Goal: Task Accomplishment & Management: Use online tool/utility

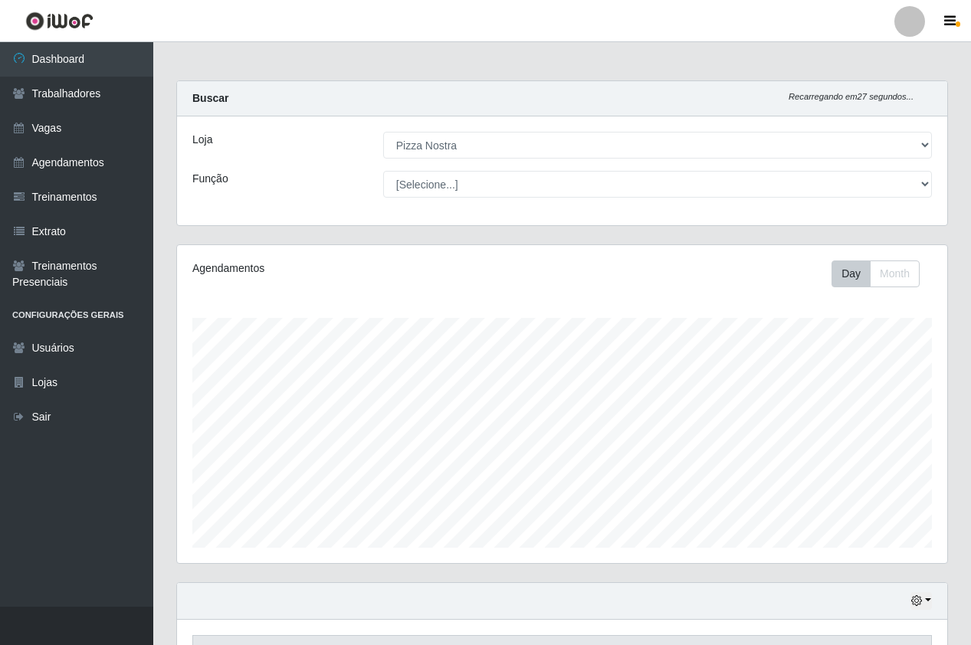
select select "337"
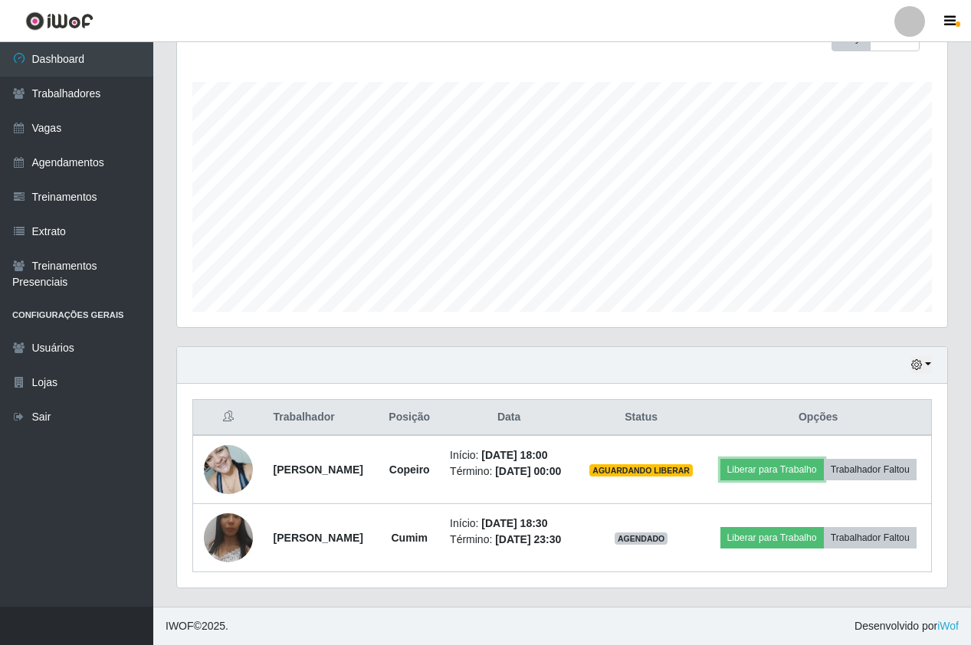
click at [824, 465] on button "Liberar para Trabalho" at bounding box center [771, 469] width 103 height 21
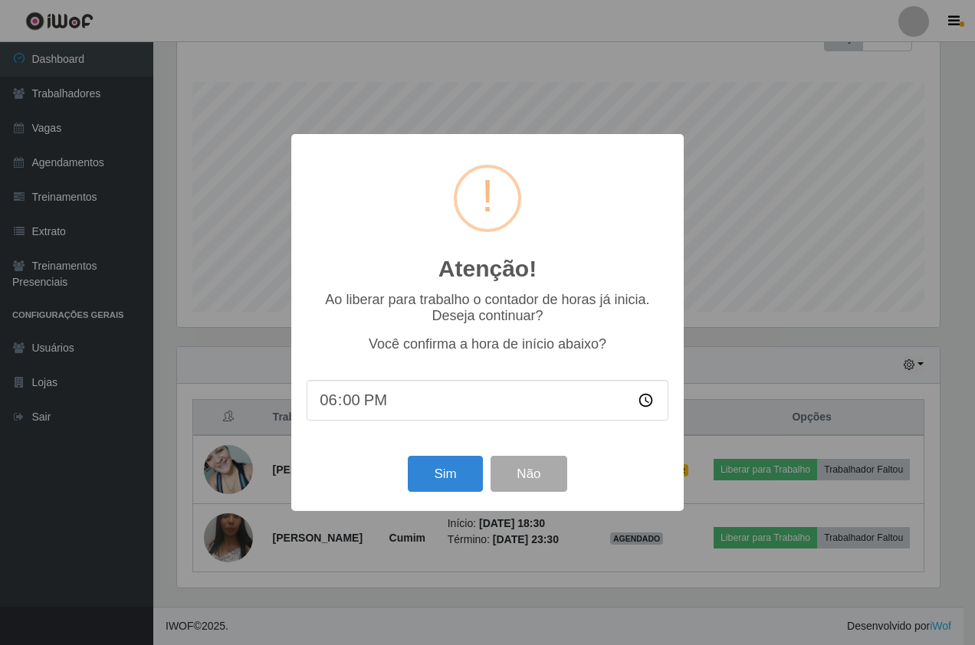
click at [462, 496] on div "Sim Não" at bounding box center [487, 474] width 362 height 44
click at [454, 460] on button "Sim" at bounding box center [445, 474] width 74 height 36
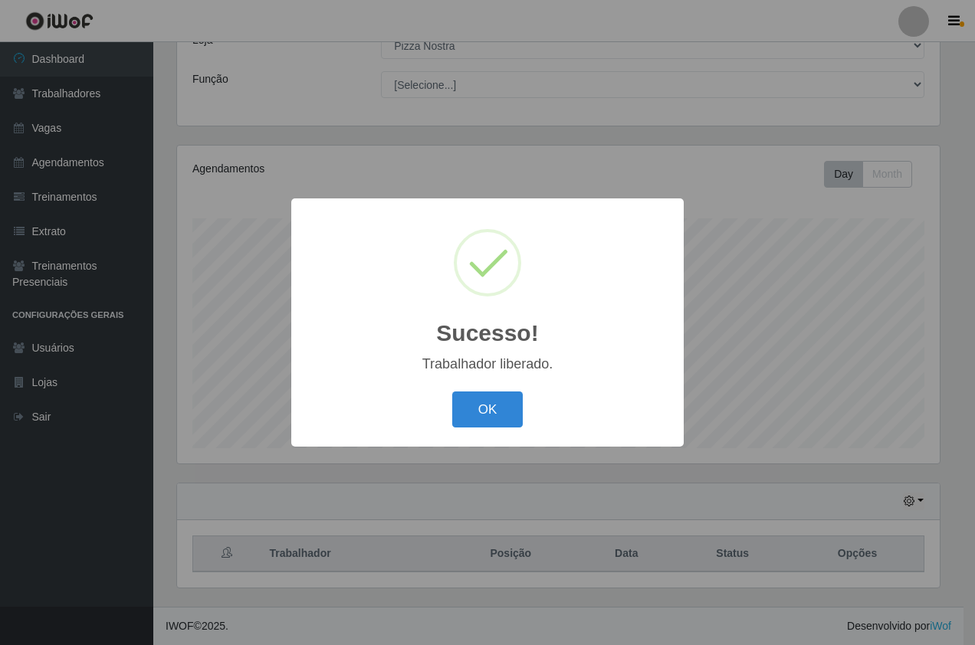
click at [505, 386] on div "Sucesso! × Trabalhador liberado. OK Cancel" at bounding box center [487, 322] width 392 height 248
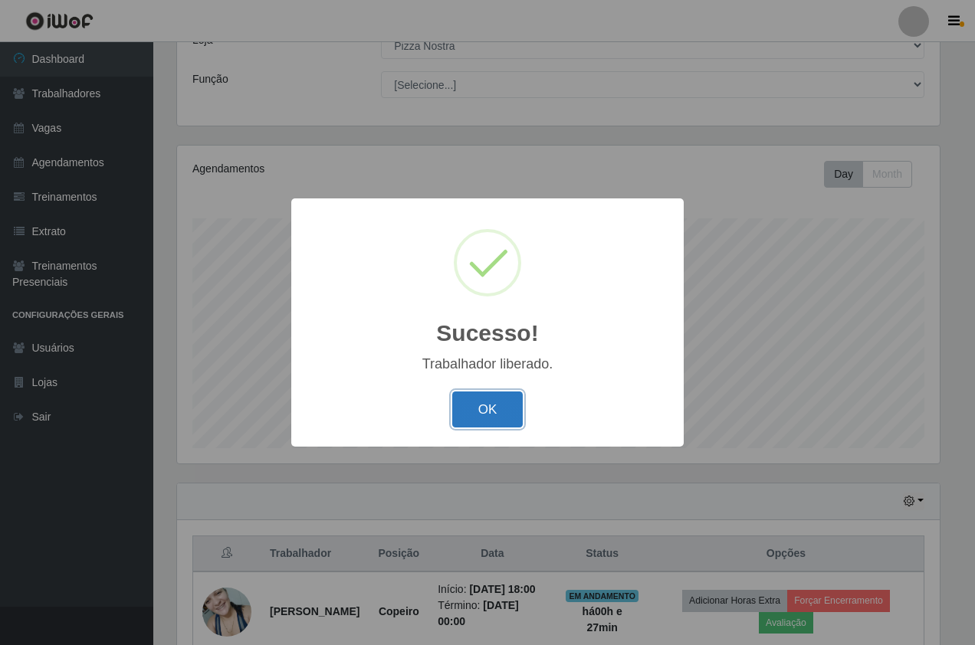
click at [502, 408] on button "OK" at bounding box center [487, 410] width 71 height 36
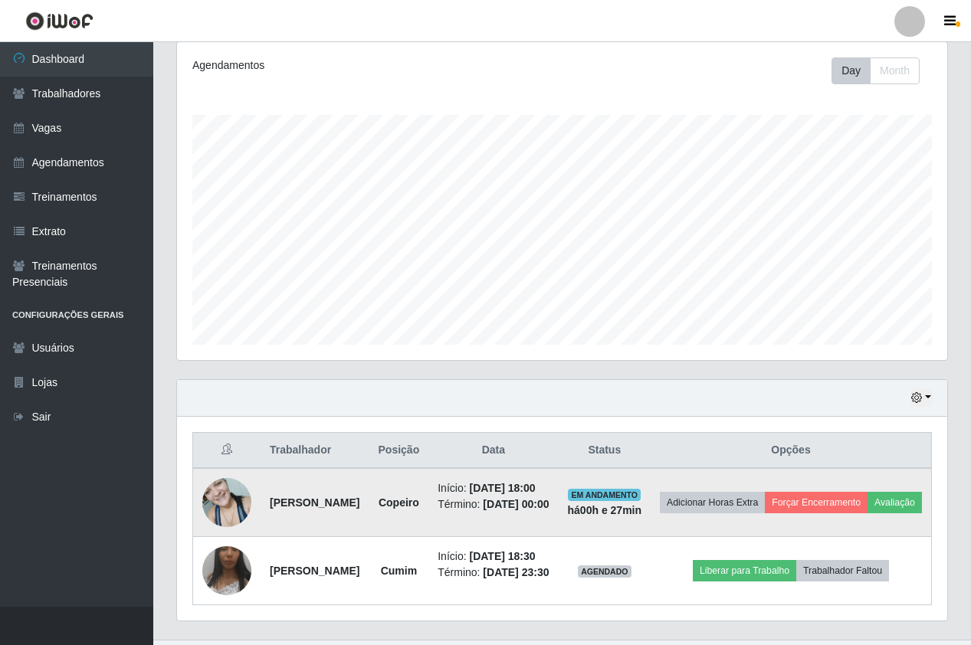
scroll to position [291, 0]
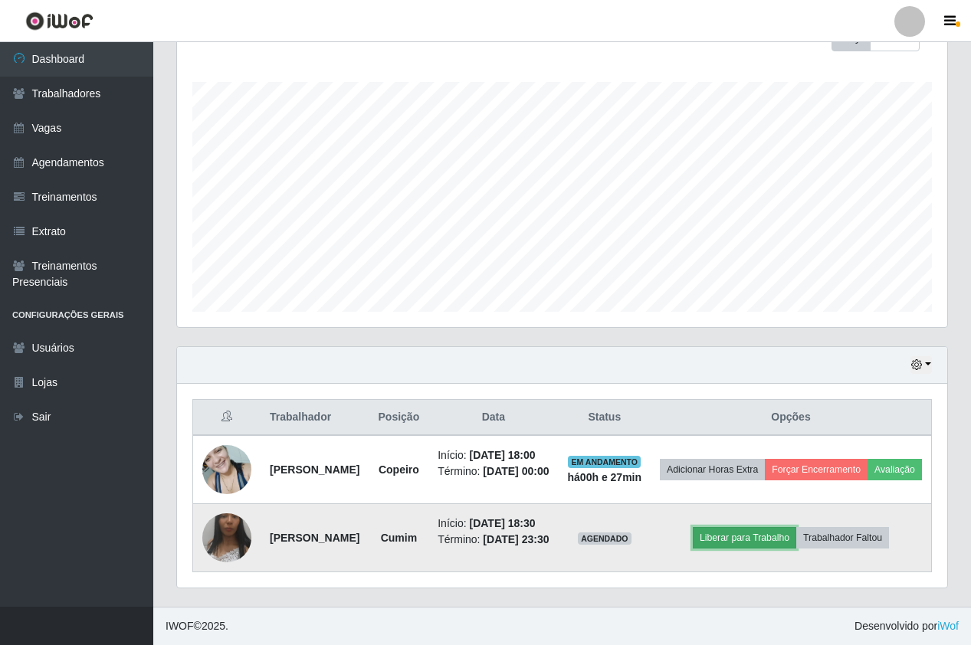
click at [741, 527] on button "Liberar para Trabalho" at bounding box center [744, 537] width 103 height 21
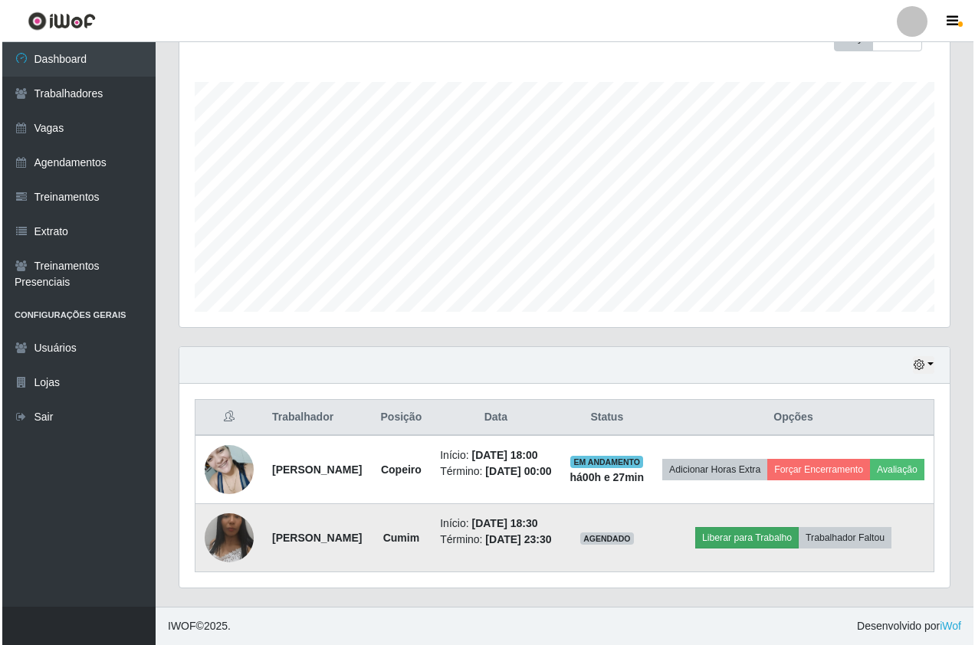
scroll to position [318, 762]
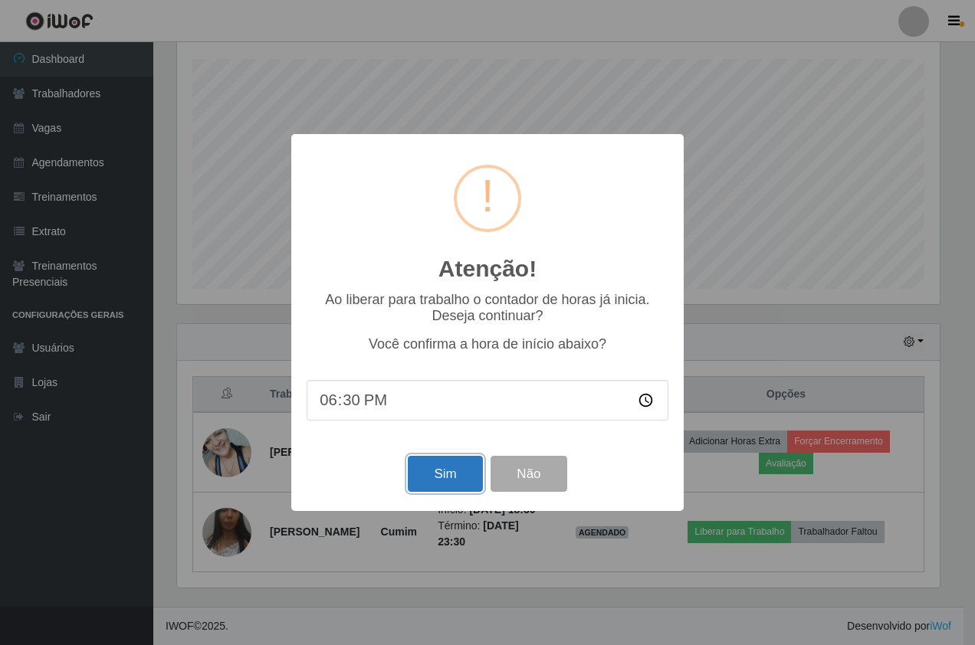
click at [458, 478] on button "Sim" at bounding box center [445, 474] width 74 height 36
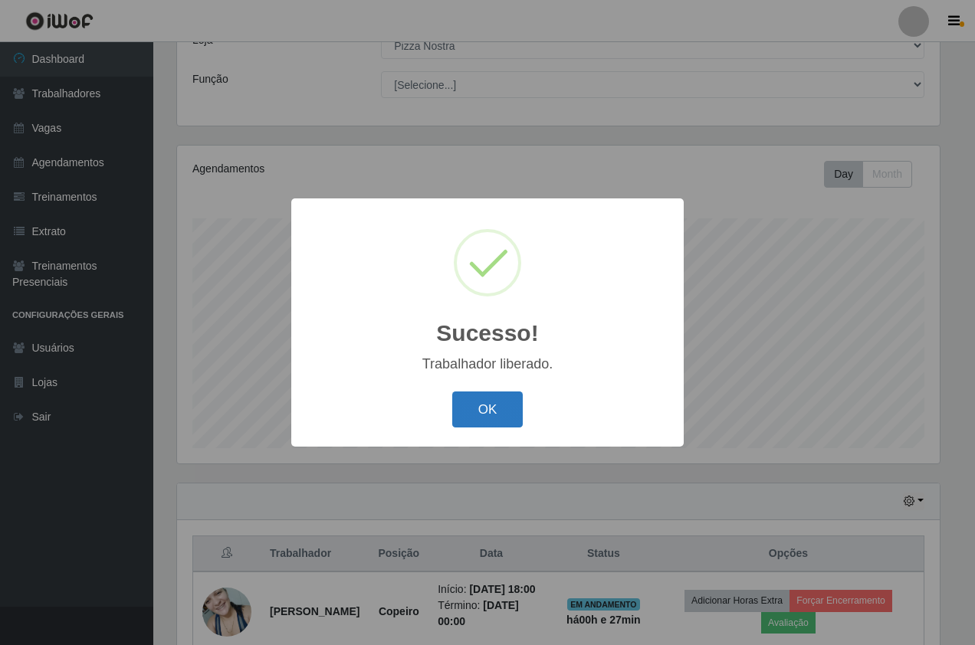
click at [489, 404] on button "OK" at bounding box center [487, 410] width 71 height 36
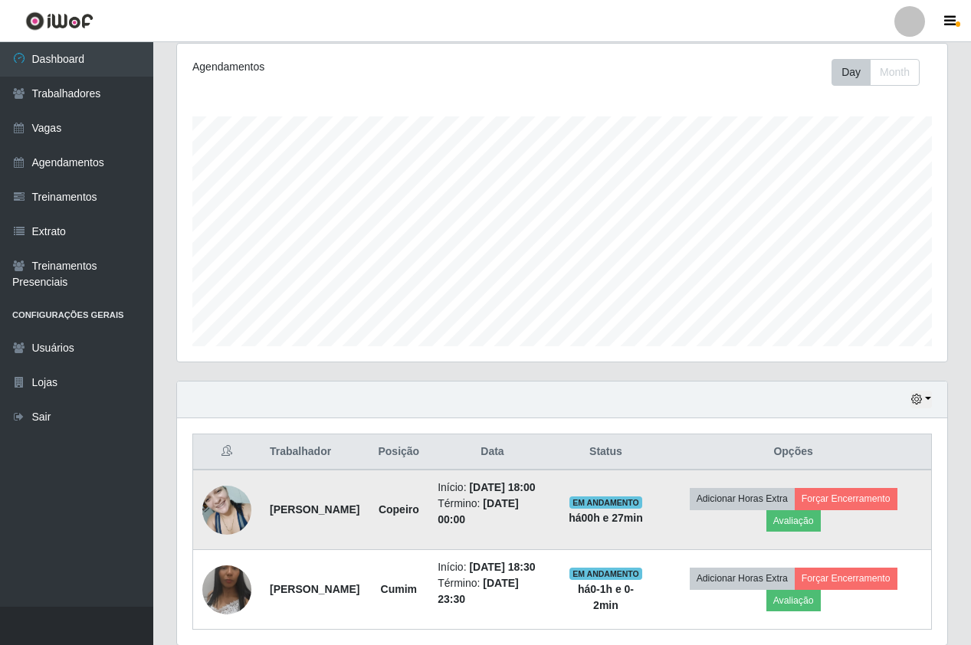
scroll to position [291, 0]
